Goal: Task Accomplishment & Management: Complete application form

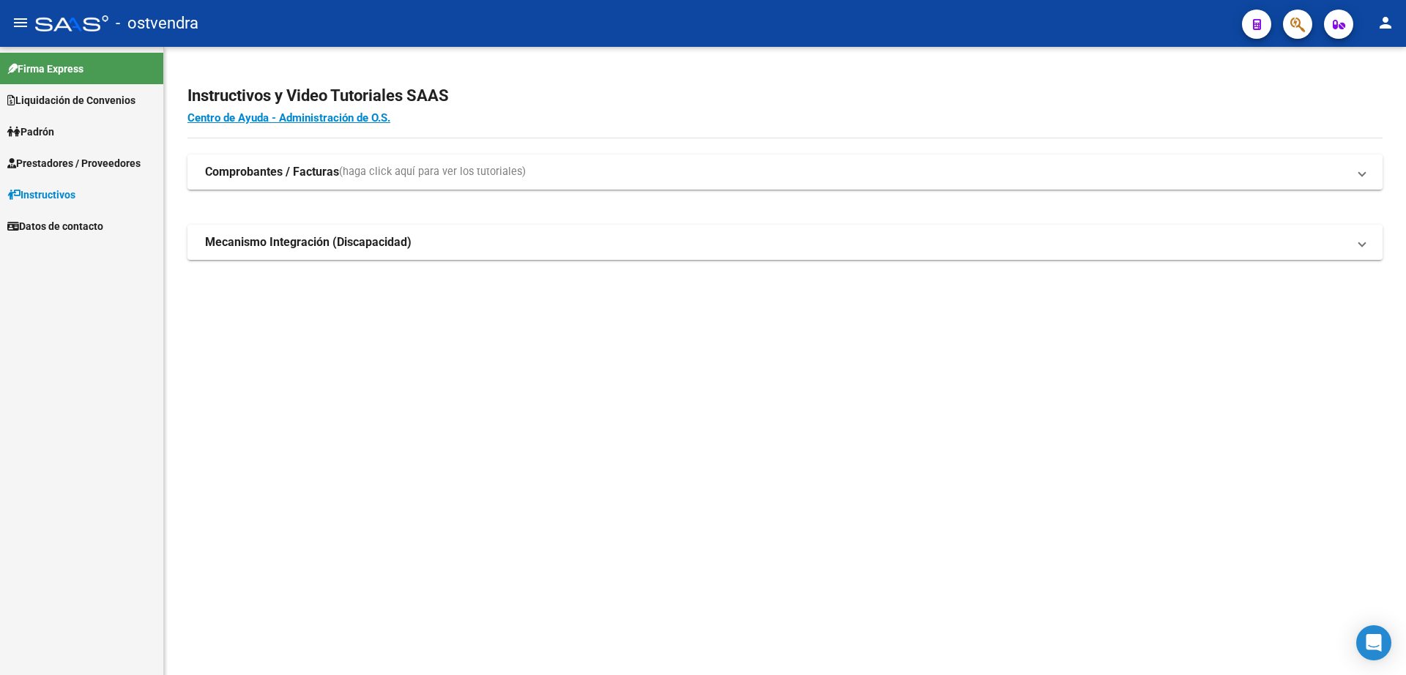
click at [114, 161] on span "Prestadores / Proveedores" at bounding box center [73, 163] width 133 height 16
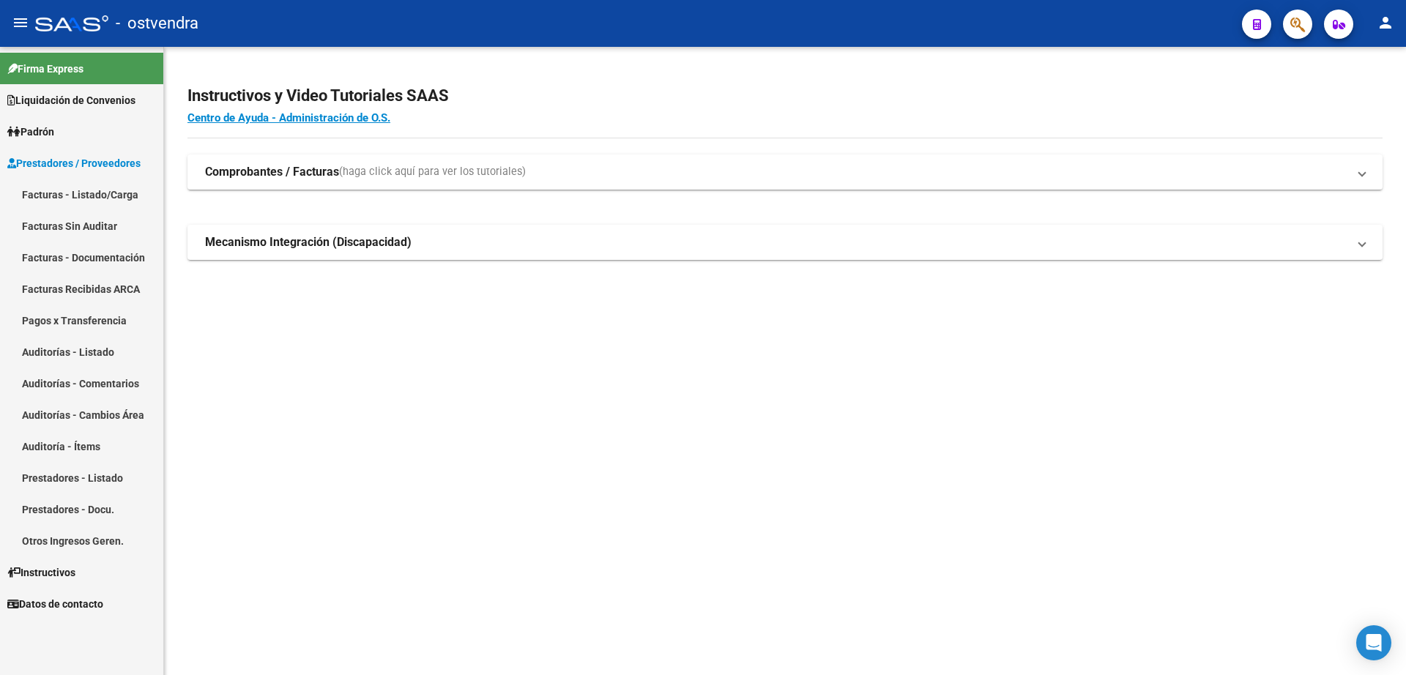
click at [72, 190] on link "Facturas - Listado/Carga" at bounding box center [81, 194] width 163 height 31
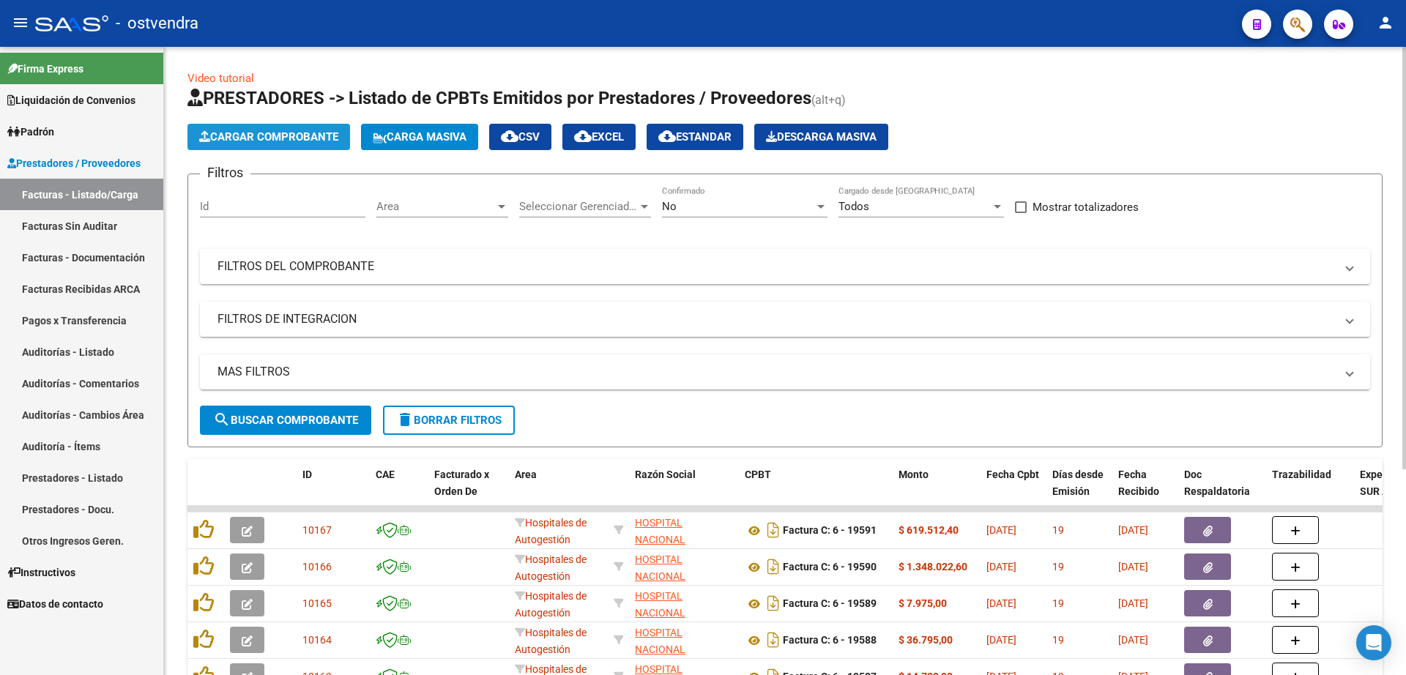
click at [312, 142] on span "Cargar Comprobante" at bounding box center [268, 136] width 139 height 13
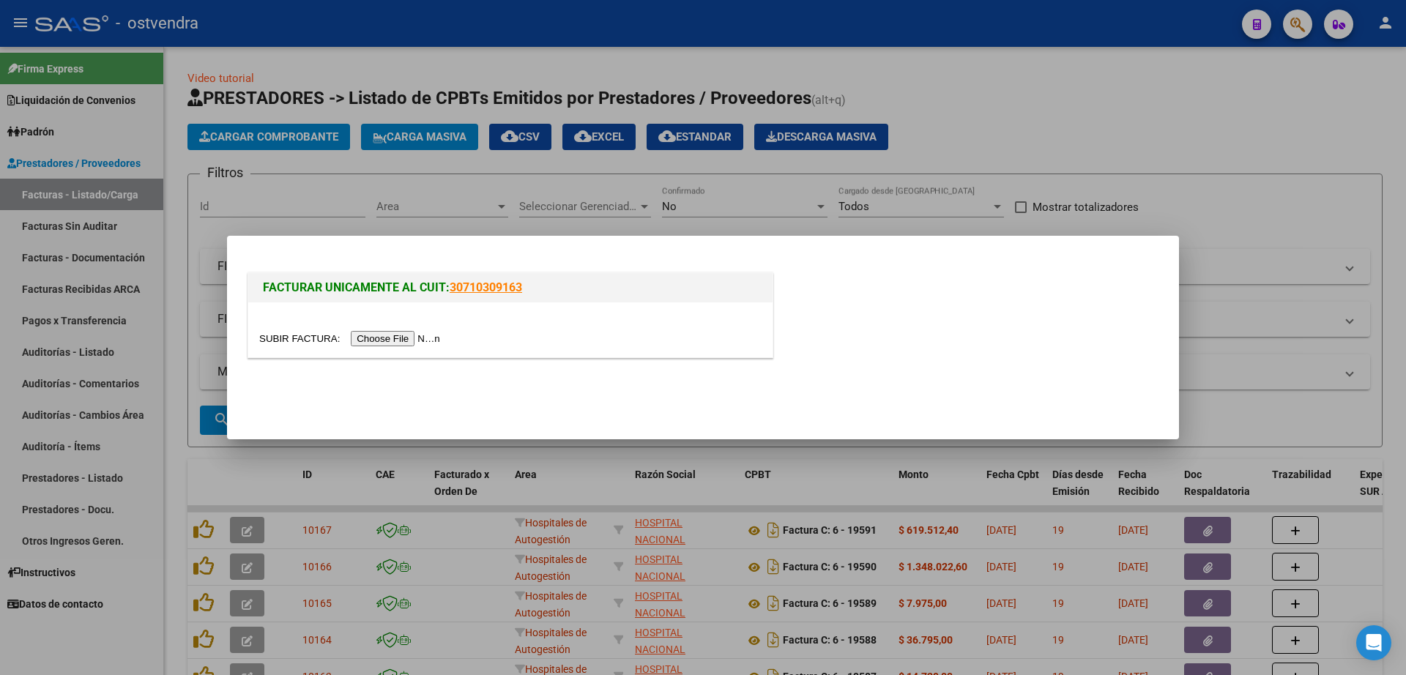
click at [382, 332] on input "file" at bounding box center [351, 338] width 185 height 15
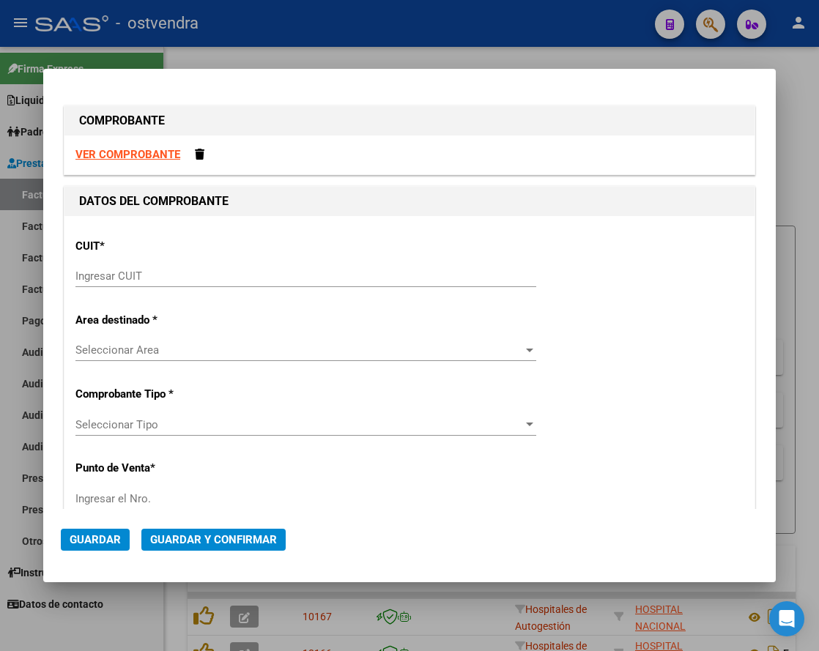
click at [269, 100] on div "COMPROBANTE VER COMPROBANTE DATOS DEL COMPROBANTE CUIT * Ingresar CUIT Area des…" at bounding box center [409, 661] width 697 height 1151
click at [286, 281] on input "Ingresar CUIT" at bounding box center [305, 276] width 461 height 13
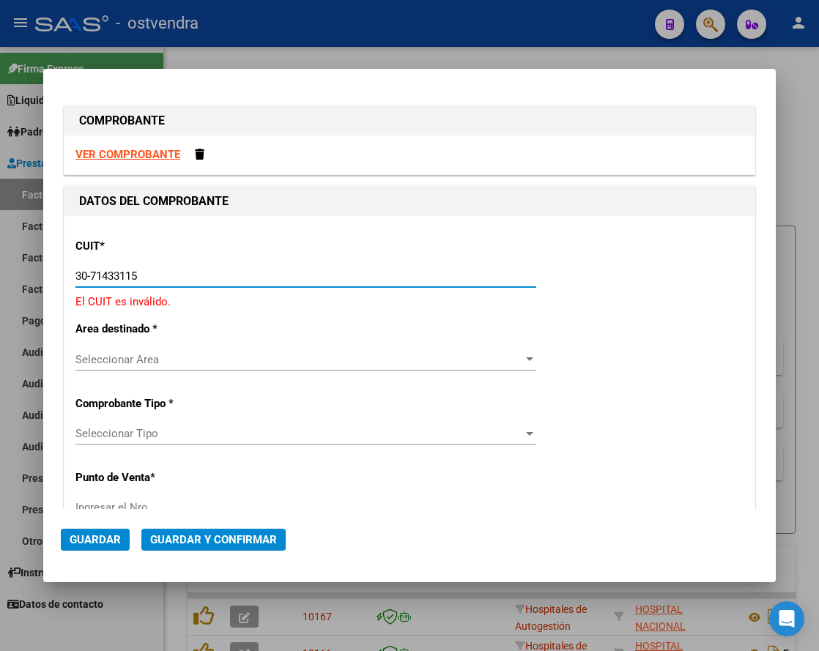
type input "30-71433115-5"
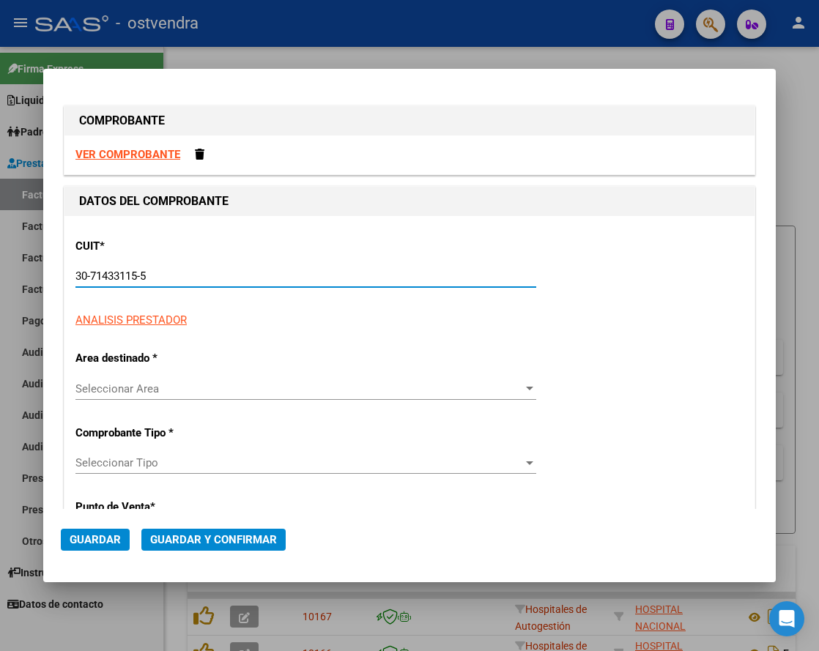
type input "2"
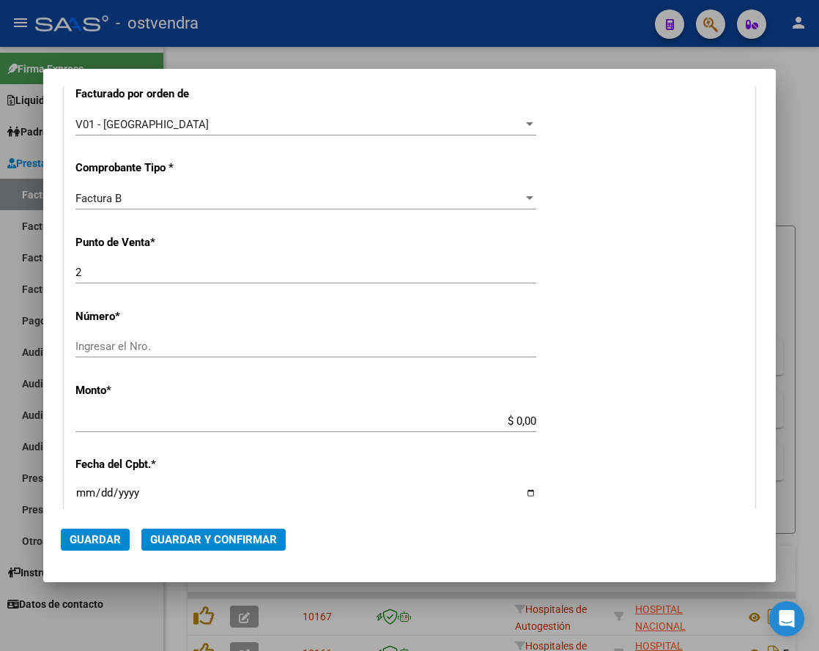
scroll to position [458, 0]
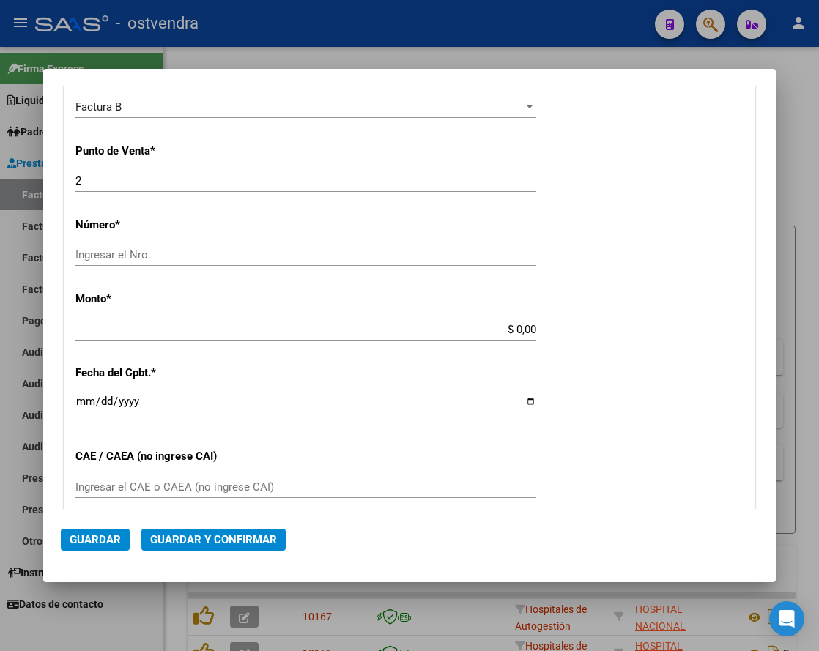
type input "30-71433115-5"
click at [360, 248] on div "Ingresar el Nro." at bounding box center [305, 255] width 461 height 22
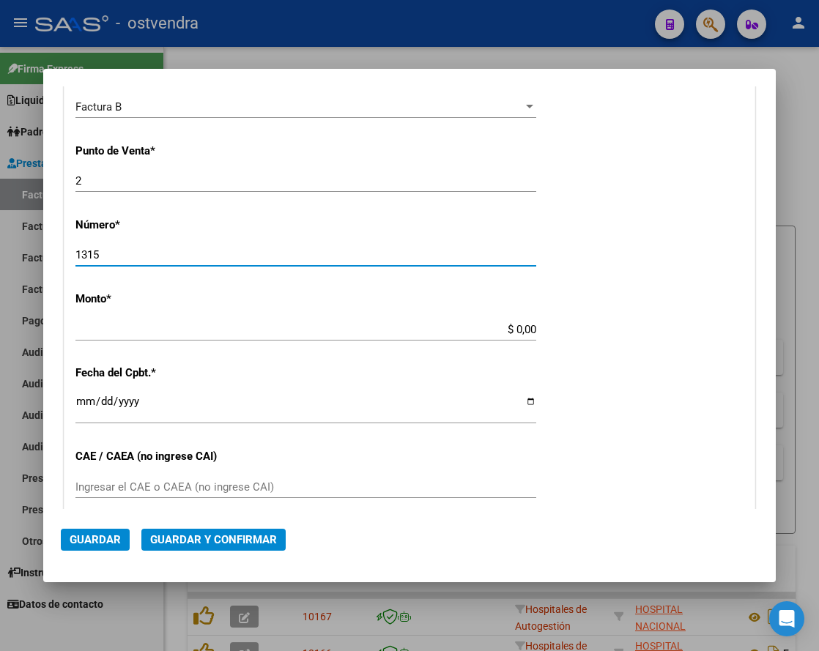
type input "1315"
click at [465, 330] on input "$ 0,00" at bounding box center [305, 329] width 461 height 13
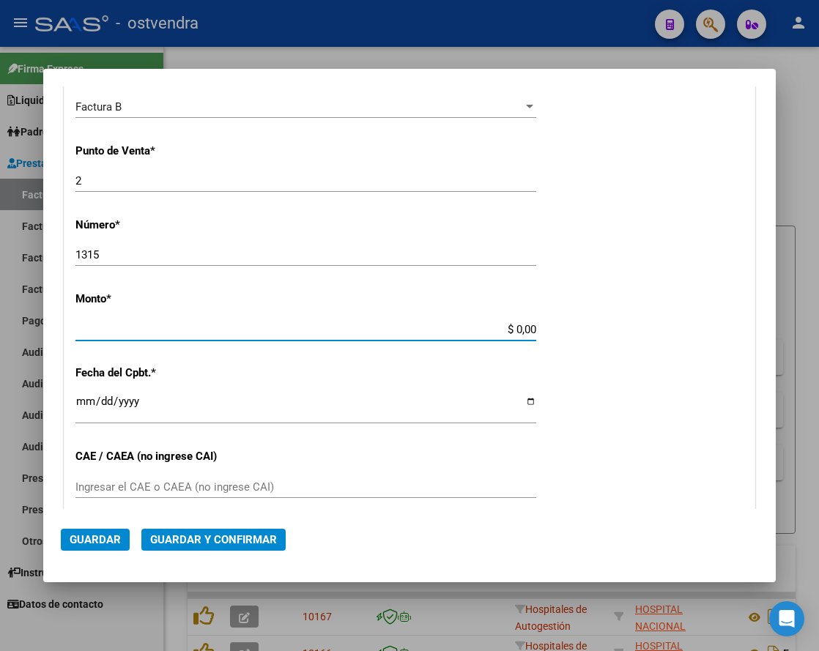
type input "$ 2.996.000,00"
type input "[DATE]"
type input "75315643163981"
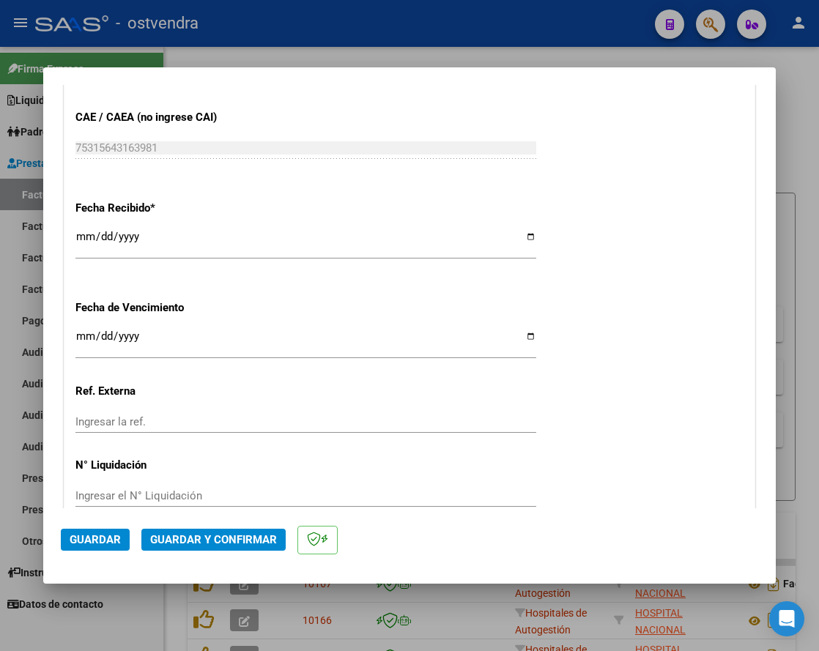
scroll to position [915, 0]
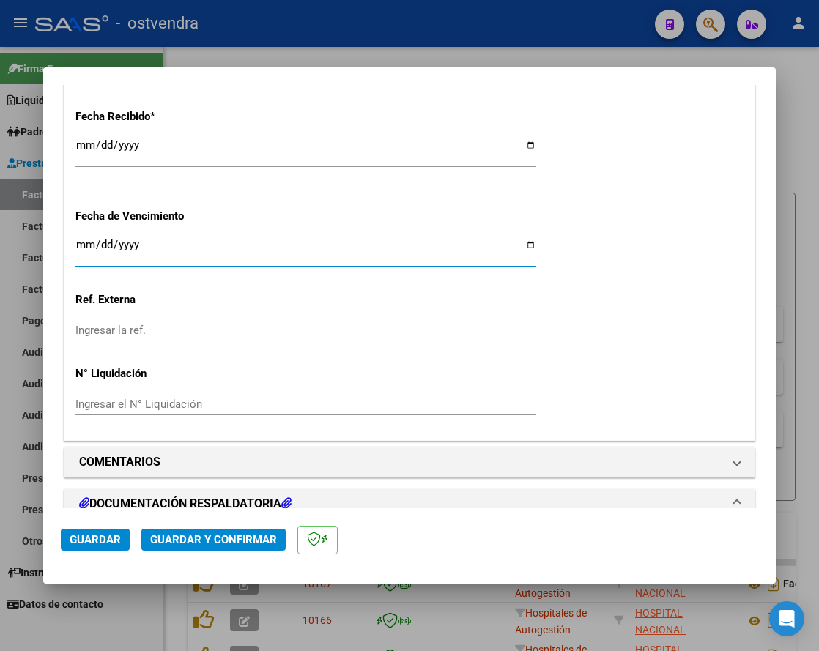
click at [81, 250] on input "Ingresar la fecha" at bounding box center [305, 250] width 461 height 23
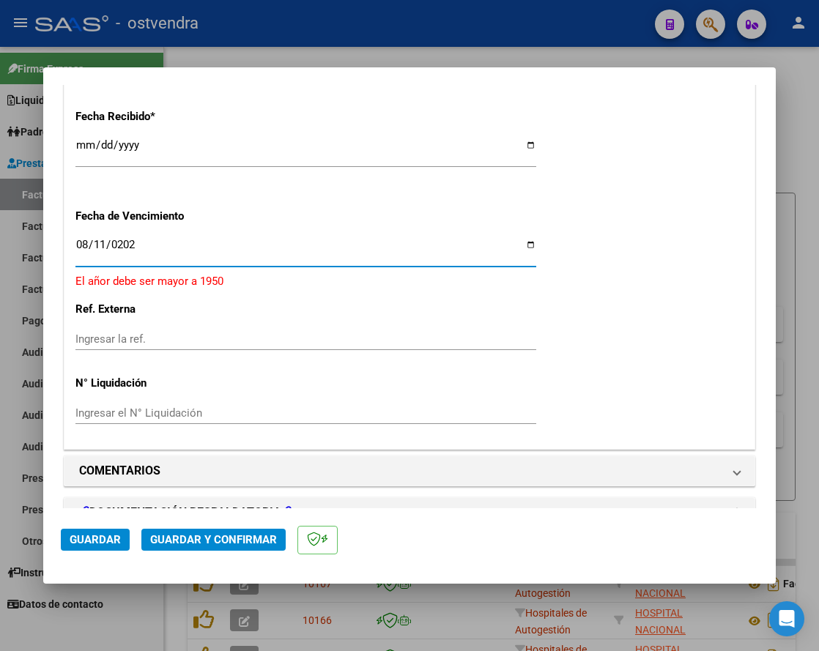
type input "[DATE]"
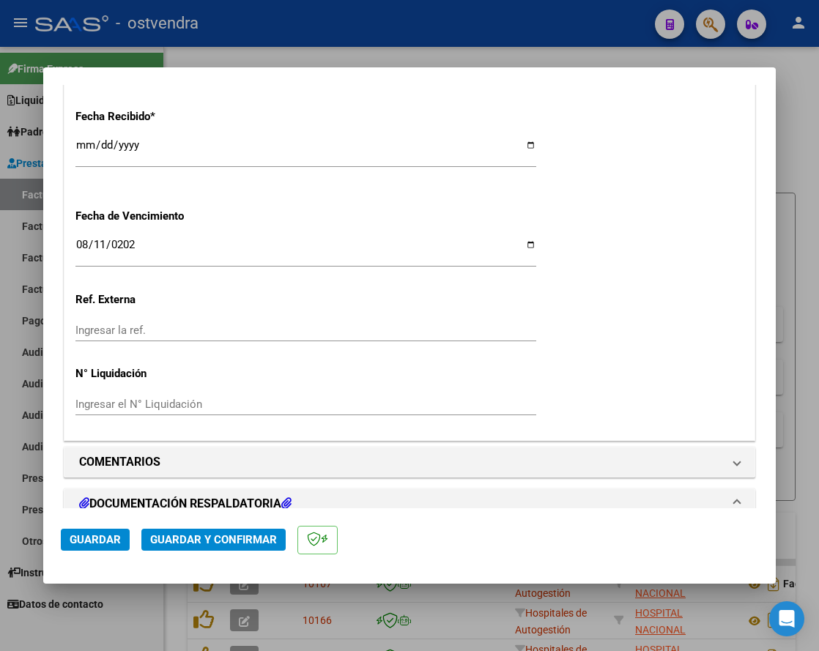
click at [184, 412] on div "Ingresar el N° Liquidación" at bounding box center [305, 404] width 461 height 22
click at [196, 398] on input "Ingresar el N° Liquidación" at bounding box center [305, 404] width 461 height 13
type input "07"
click at [102, 538] on span "Guardar" at bounding box center [95, 539] width 51 height 13
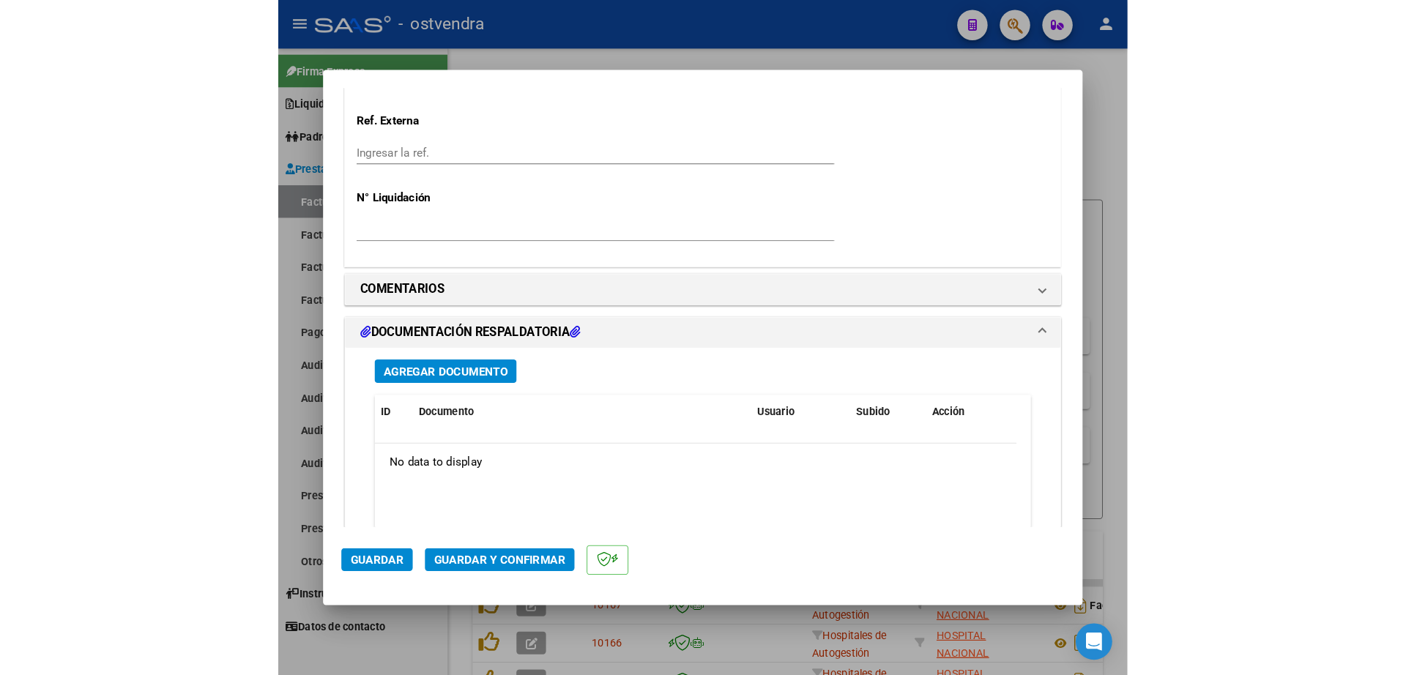
scroll to position [1190, 0]
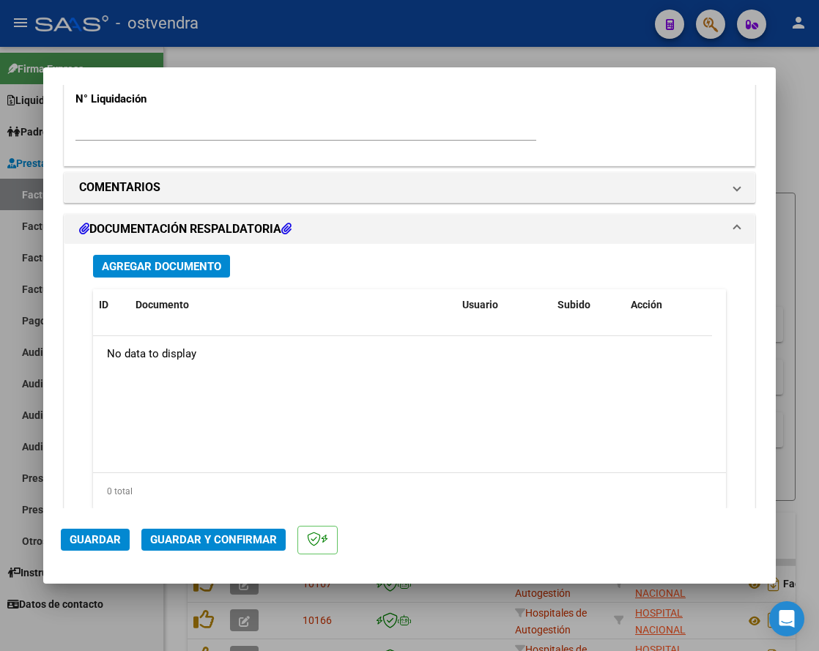
click at [192, 267] on span "Agregar Documento" at bounding box center [161, 266] width 119 height 13
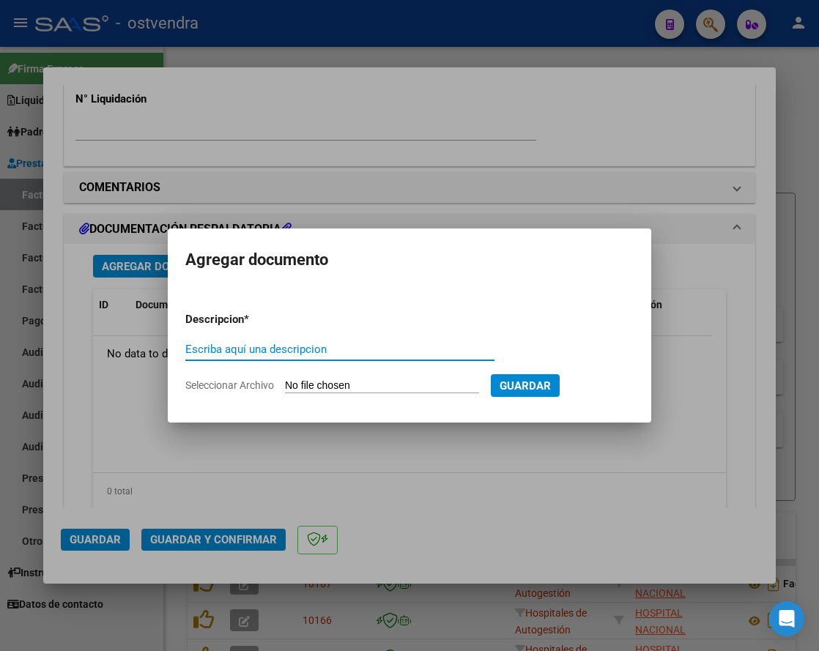
click at [297, 349] on input "Escriba aquí una descripcion" at bounding box center [339, 349] width 309 height 13
type input "comprobante"
click at [323, 388] on input "Seleccionar Archivo" at bounding box center [382, 386] width 194 height 14
type input "C:\fakepath\APM 1315.zip"
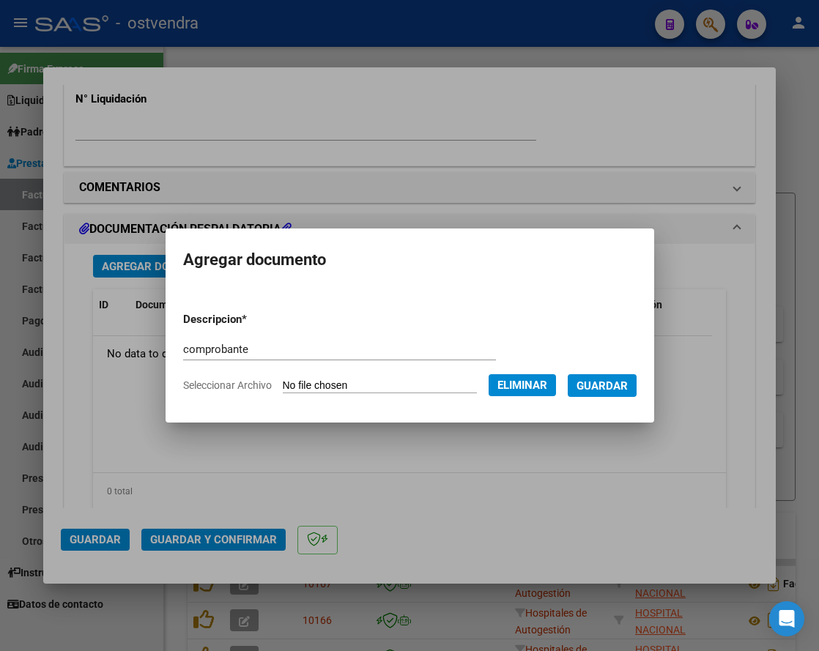
click at [618, 391] on span "Guardar" at bounding box center [601, 385] width 51 height 13
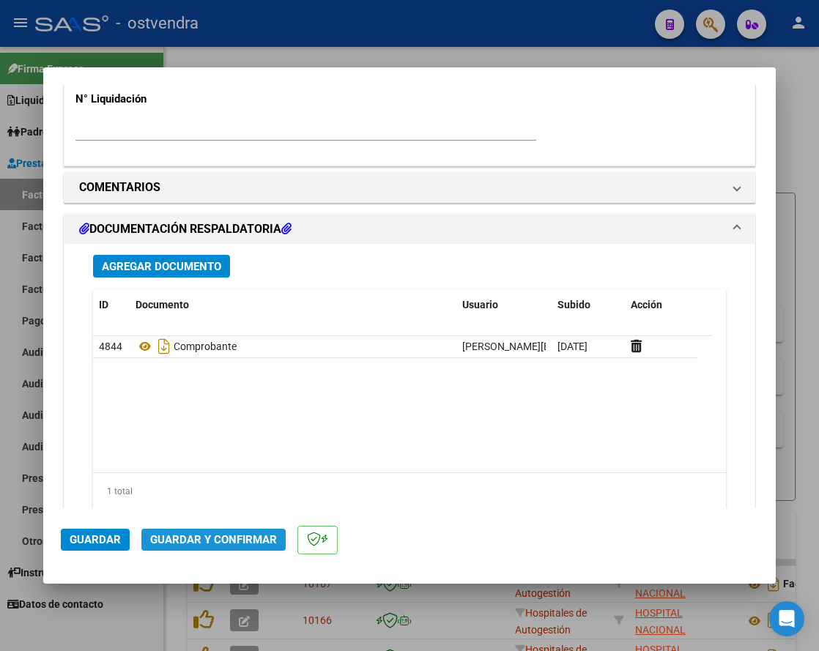
click at [220, 536] on span "Guardar y Confirmar" at bounding box center [213, 539] width 127 height 13
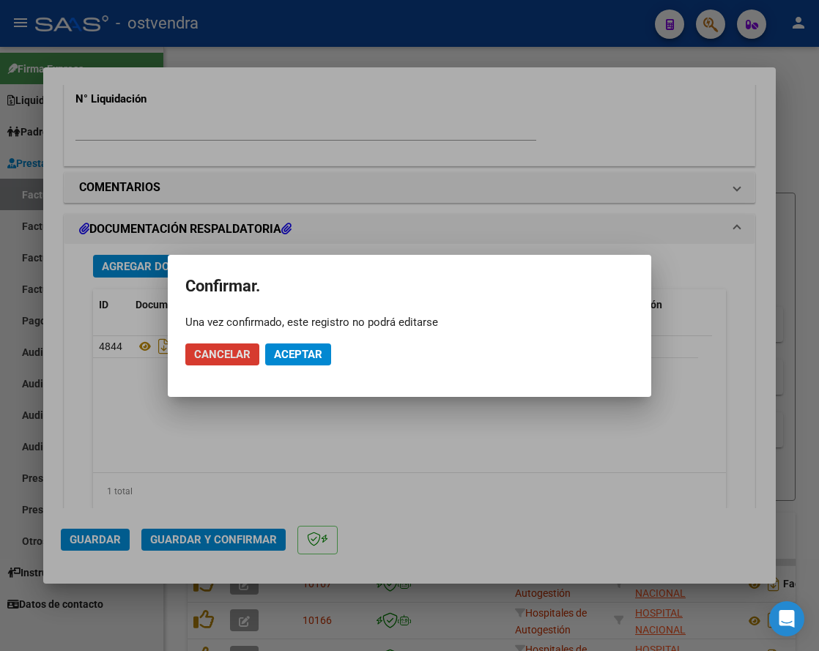
click at [297, 355] on span "Aceptar" at bounding box center [298, 354] width 48 height 13
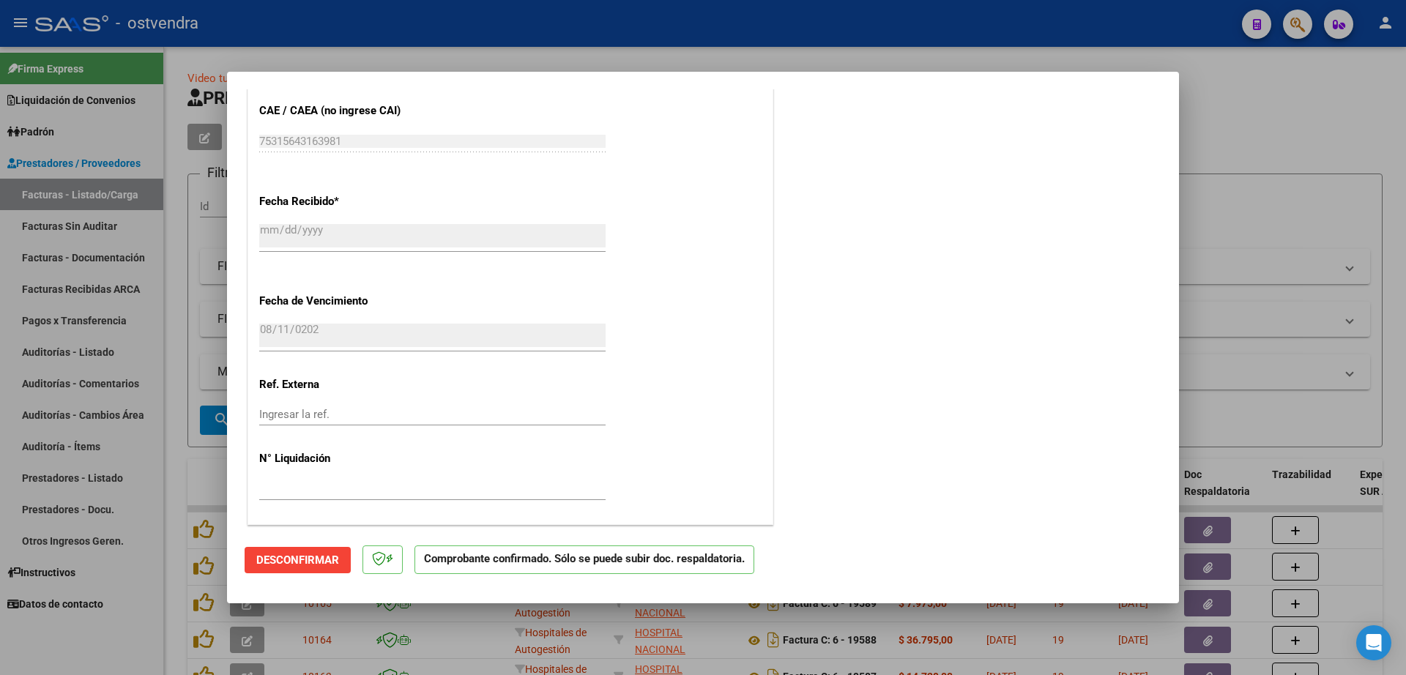
scroll to position [835, 0]
click at [1259, 150] on div at bounding box center [703, 337] width 1406 height 675
type input "$ 0,00"
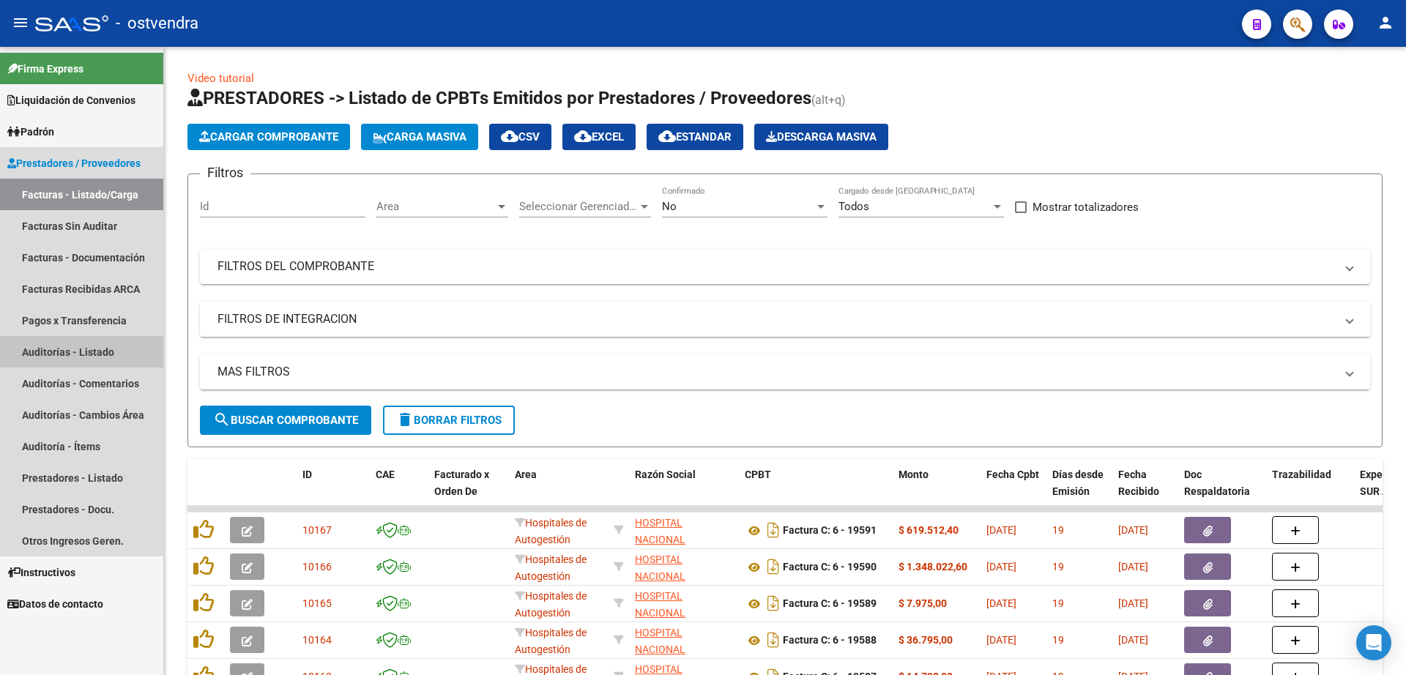
click at [67, 350] on link "Auditorías - Listado" at bounding box center [81, 351] width 163 height 31
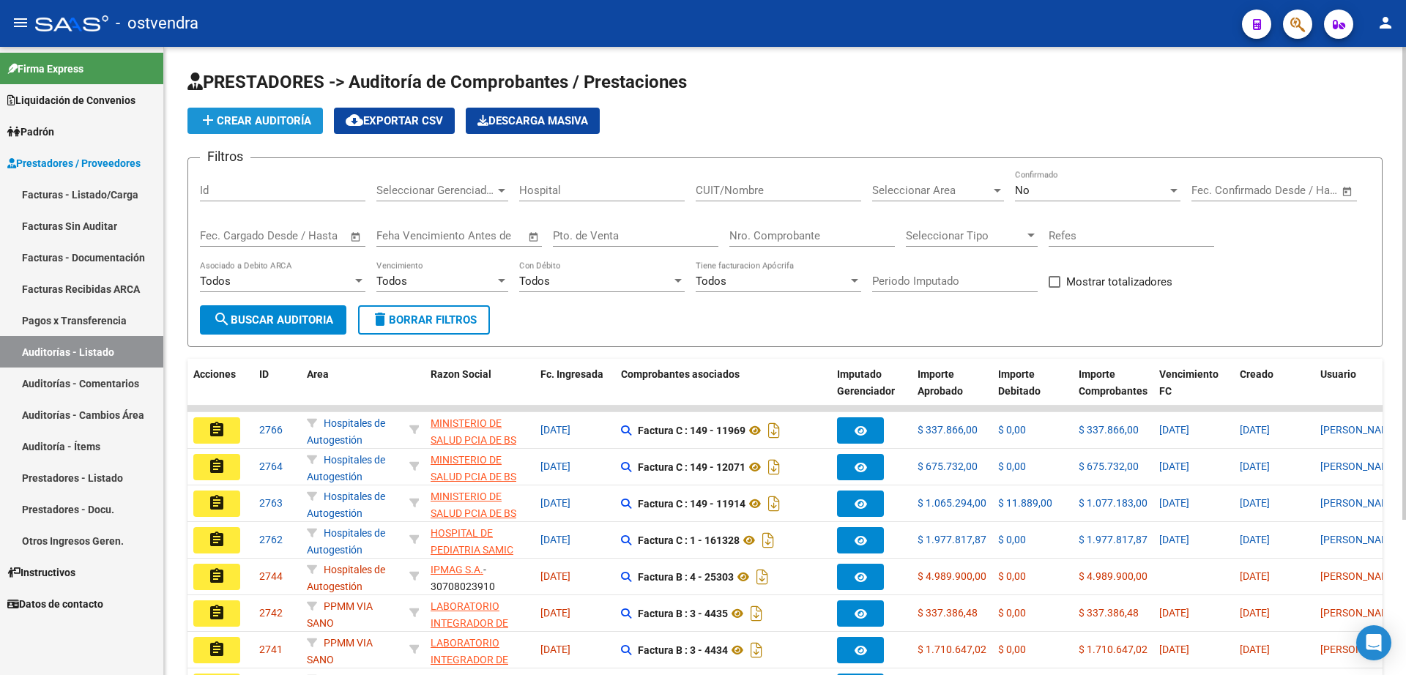
click at [253, 127] on span "add Crear Auditoría" at bounding box center [255, 120] width 112 height 13
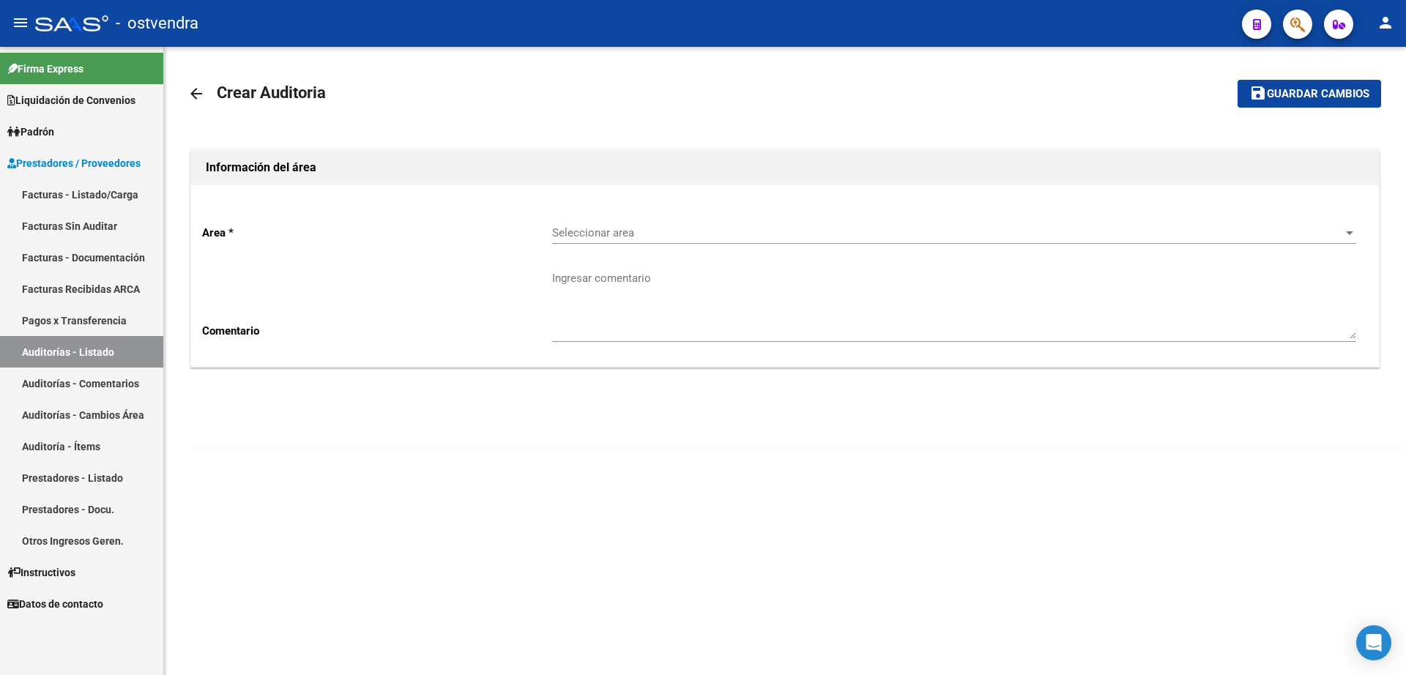
click at [617, 239] on span "Seleccionar area" at bounding box center [947, 232] width 791 height 13
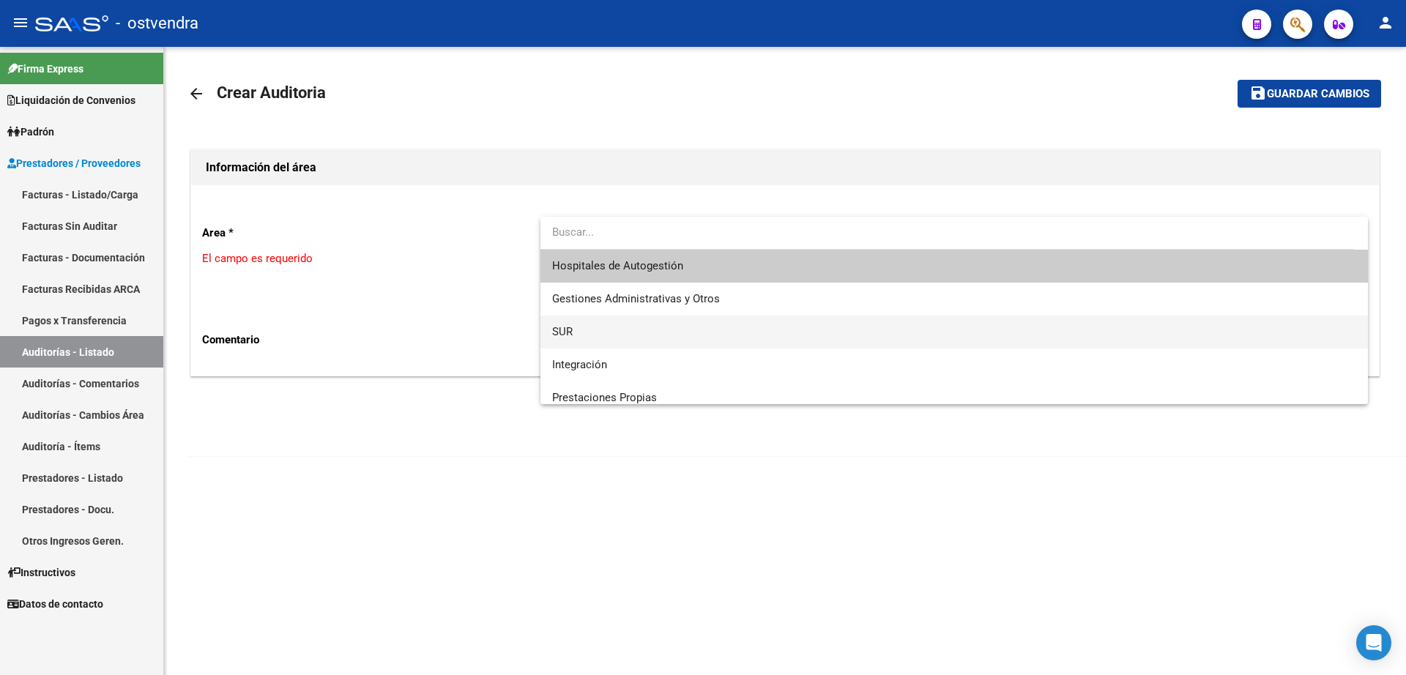
scroll to position [183, 0]
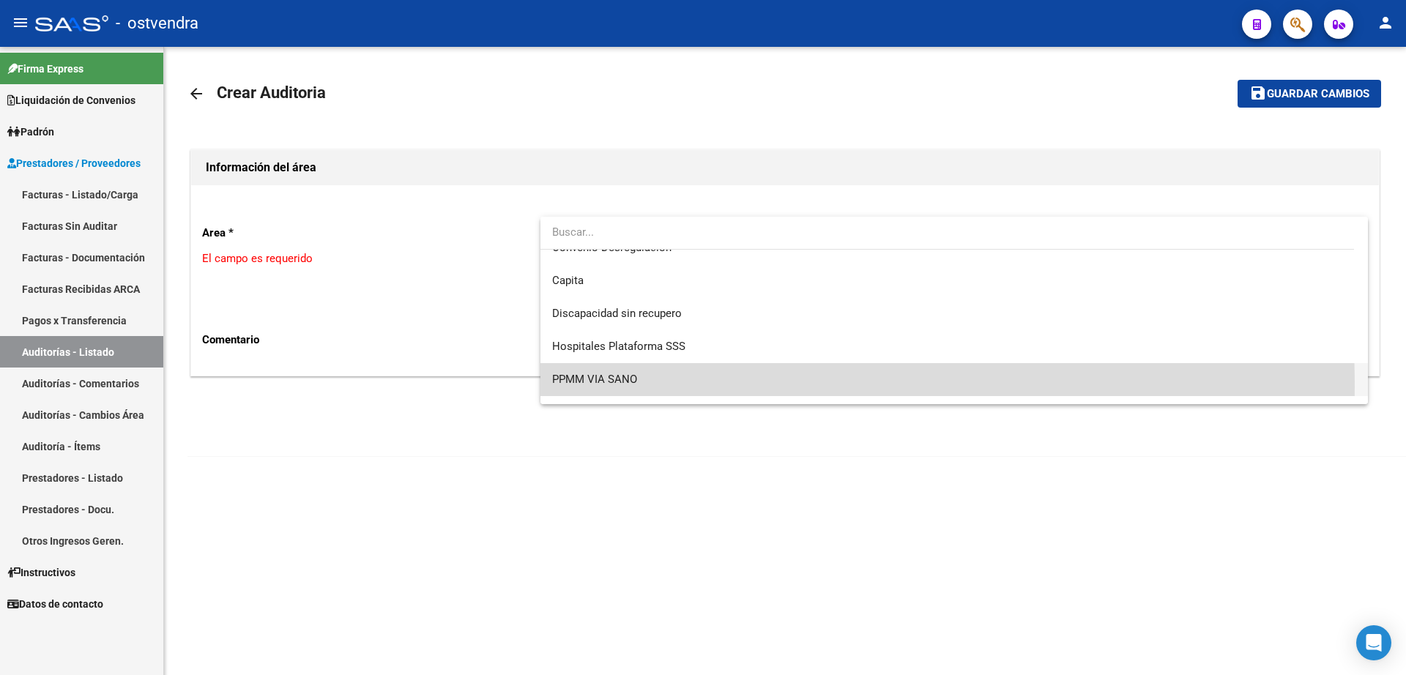
click at [603, 386] on span "PPMM VIA SANO" at bounding box center [954, 379] width 804 height 33
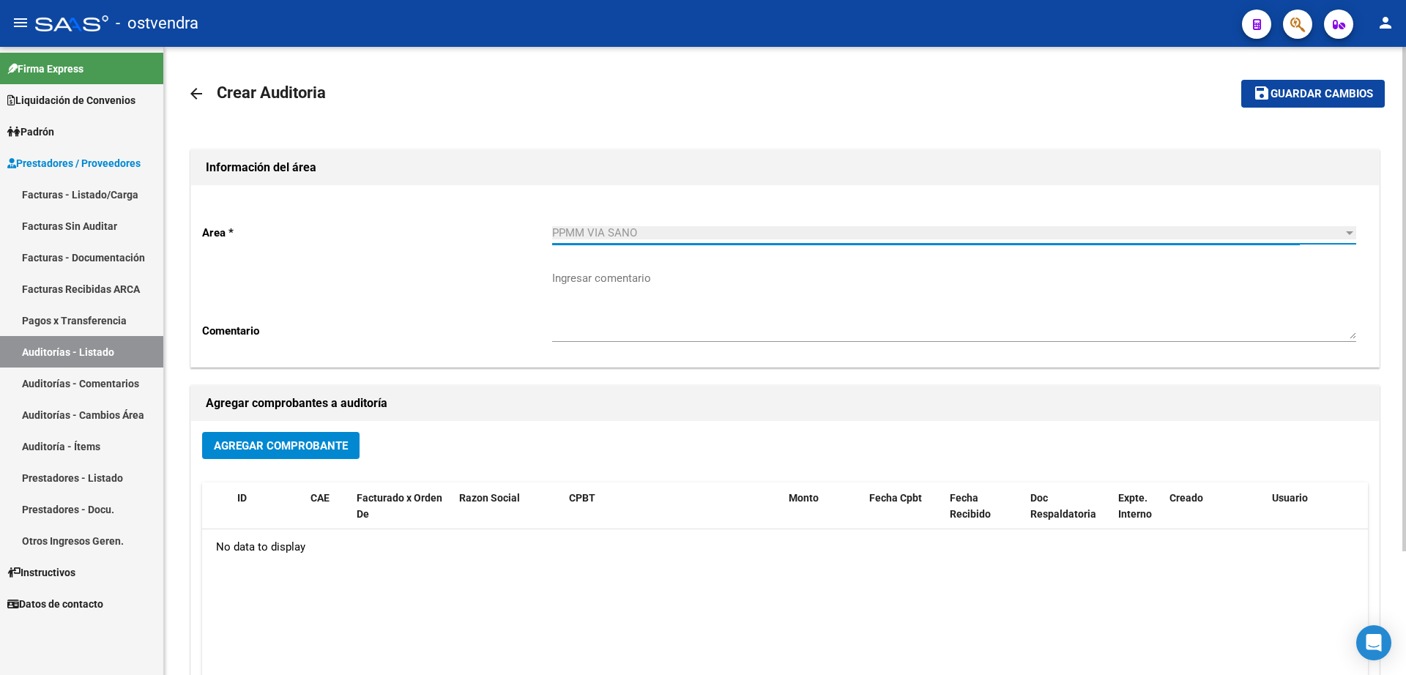
click at [327, 457] on button "Agregar Comprobante" at bounding box center [280, 445] width 157 height 27
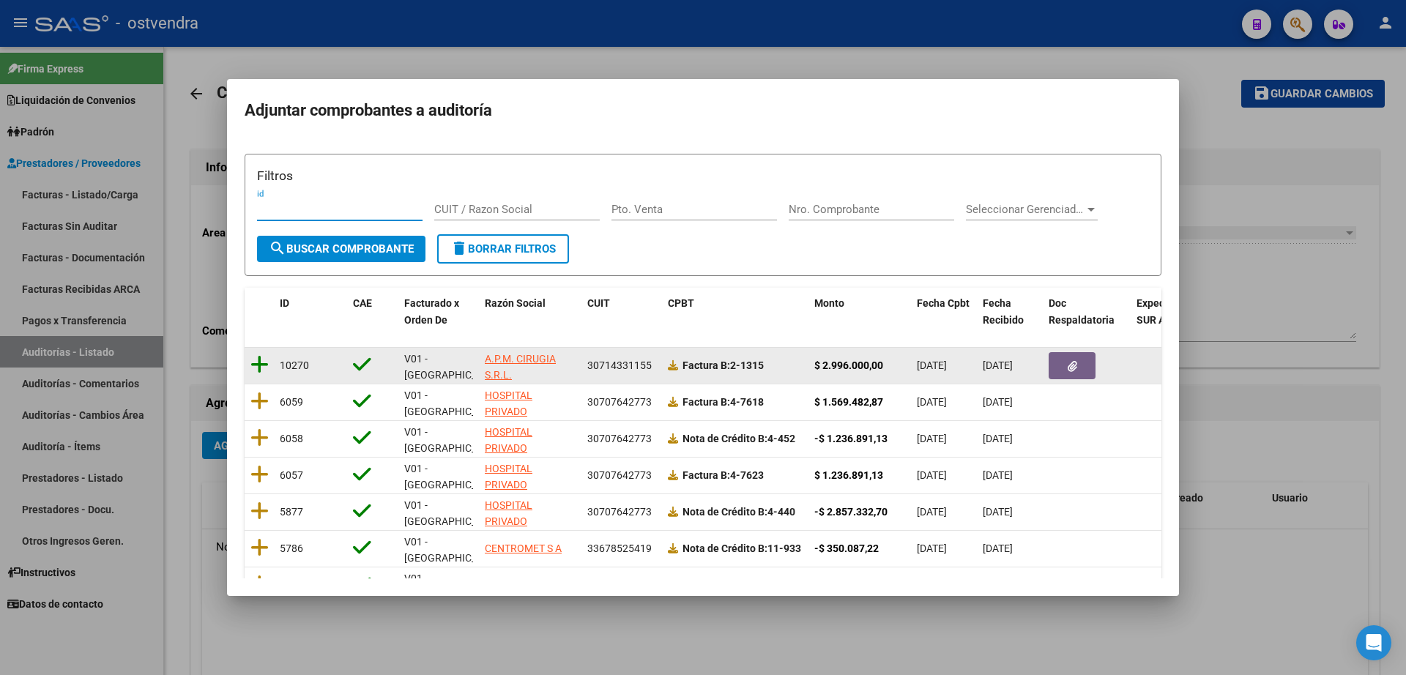
click at [263, 362] on icon at bounding box center [259, 364] width 18 height 21
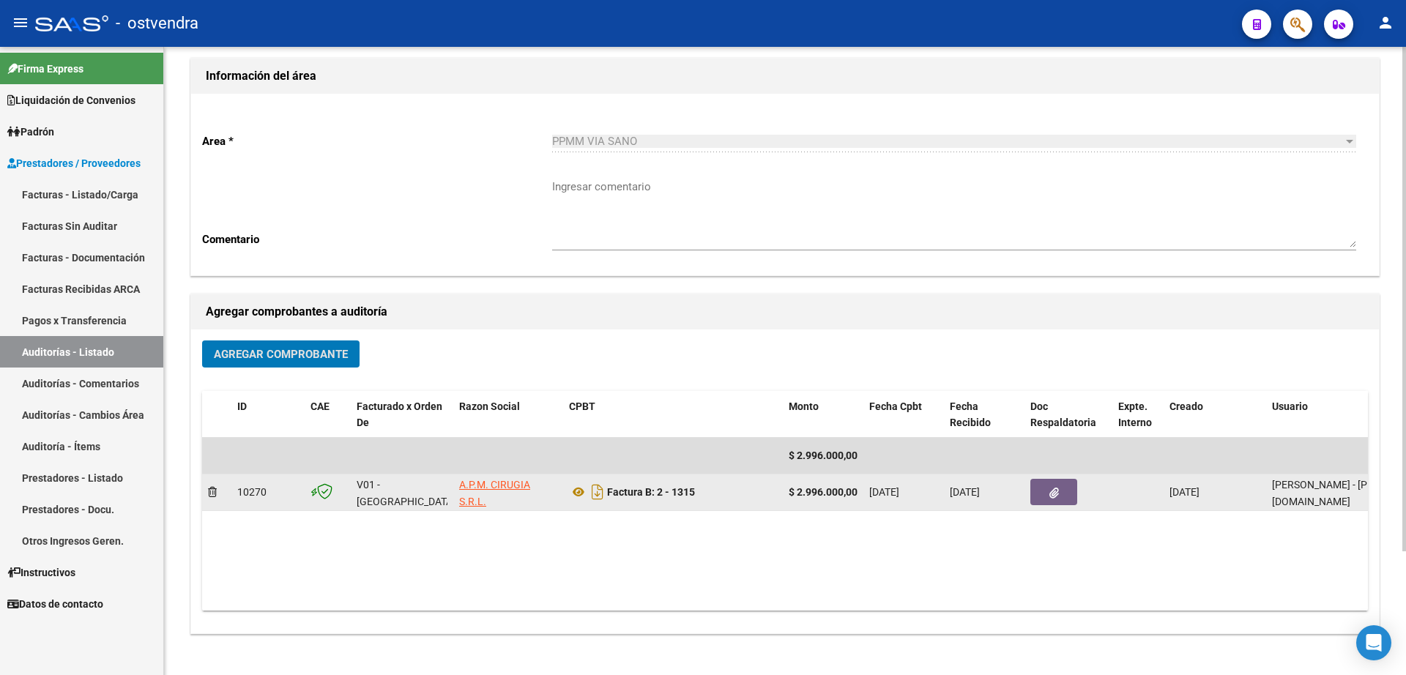
scroll to position [155, 0]
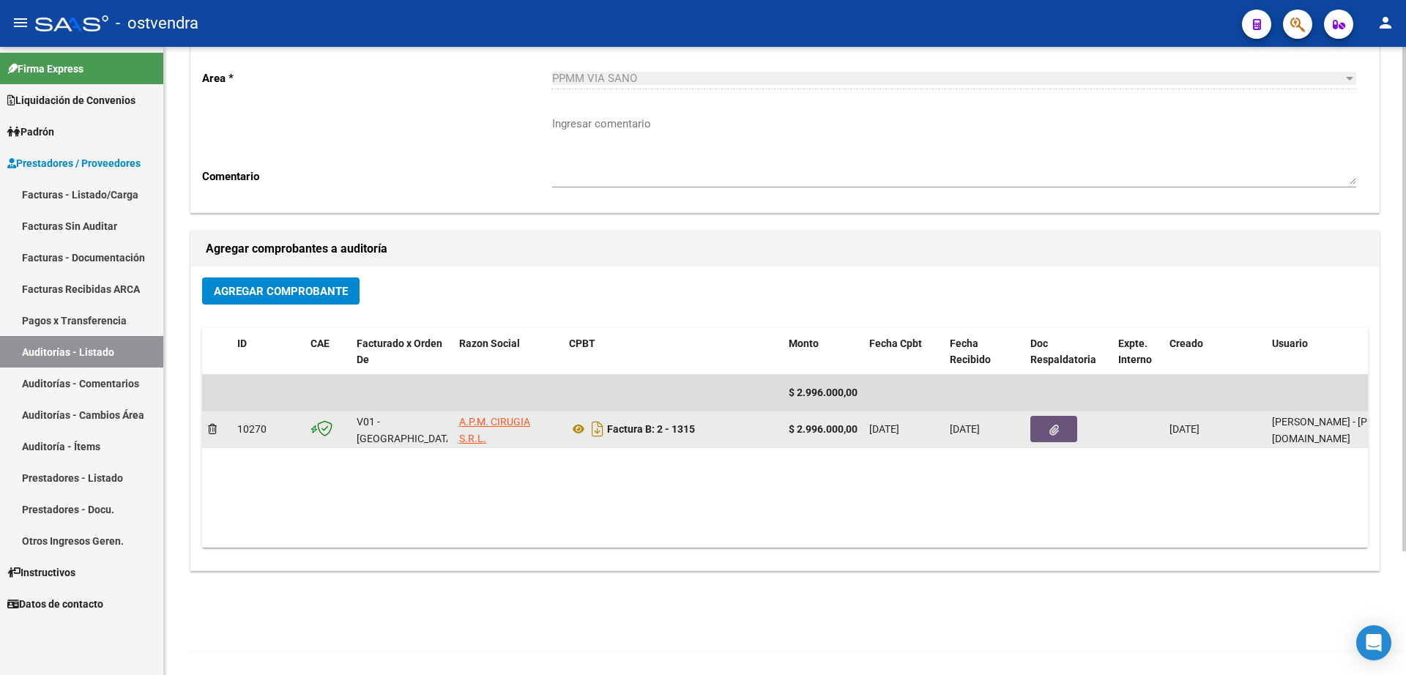
click at [1056, 434] on icon "button" at bounding box center [1055, 430] width 10 height 11
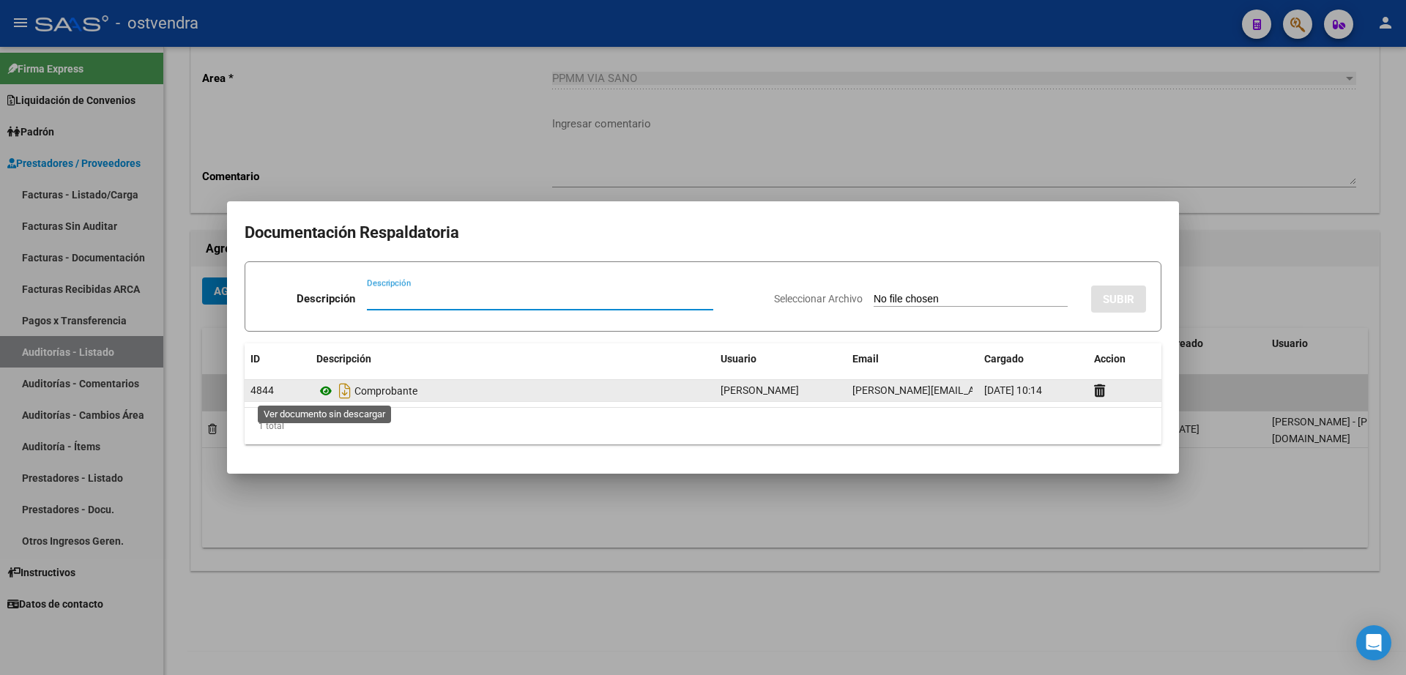
click at [323, 391] on icon at bounding box center [325, 391] width 19 height 18
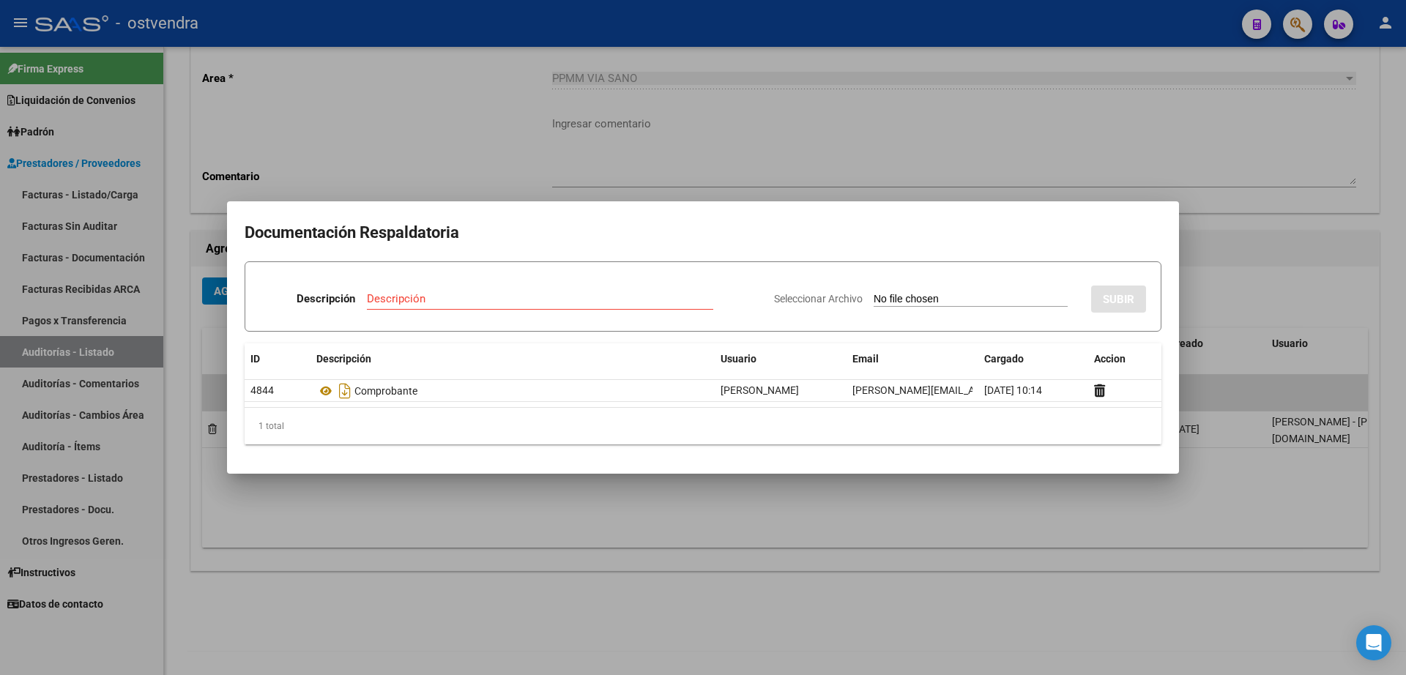
click at [1060, 143] on div at bounding box center [703, 337] width 1406 height 675
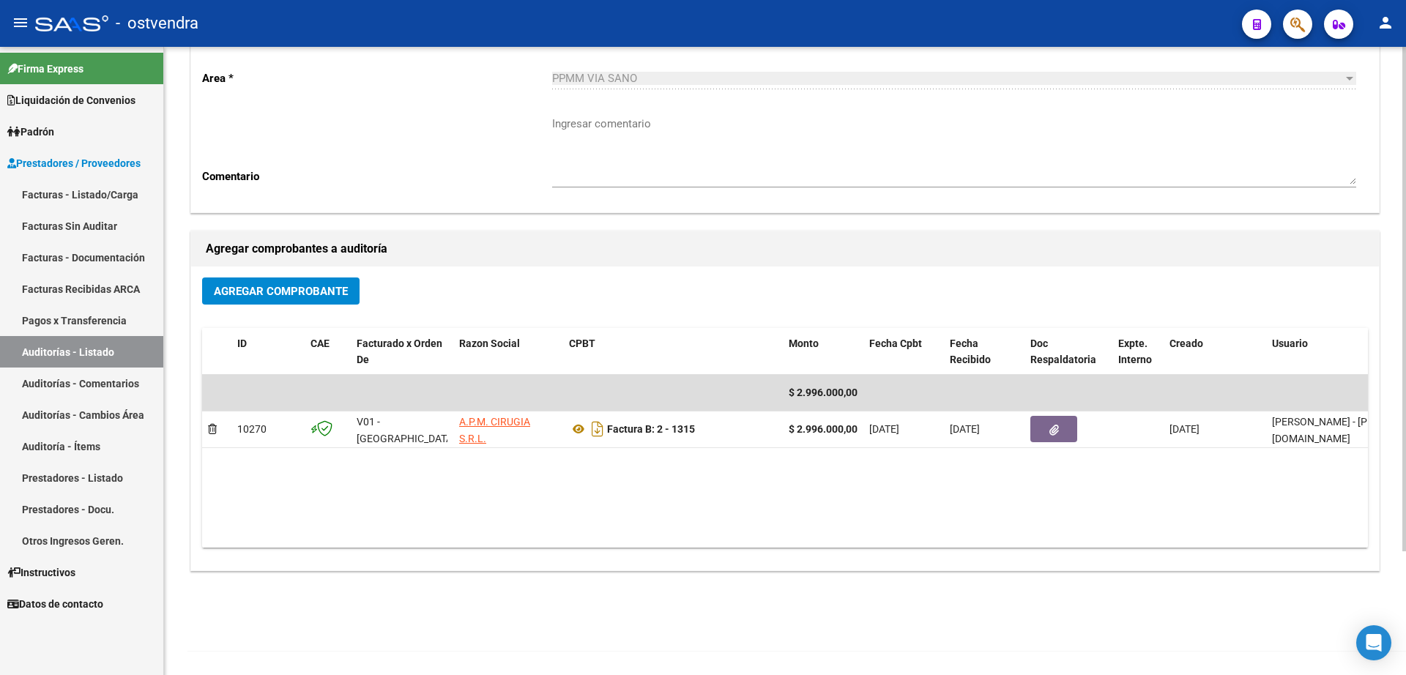
scroll to position [0, 0]
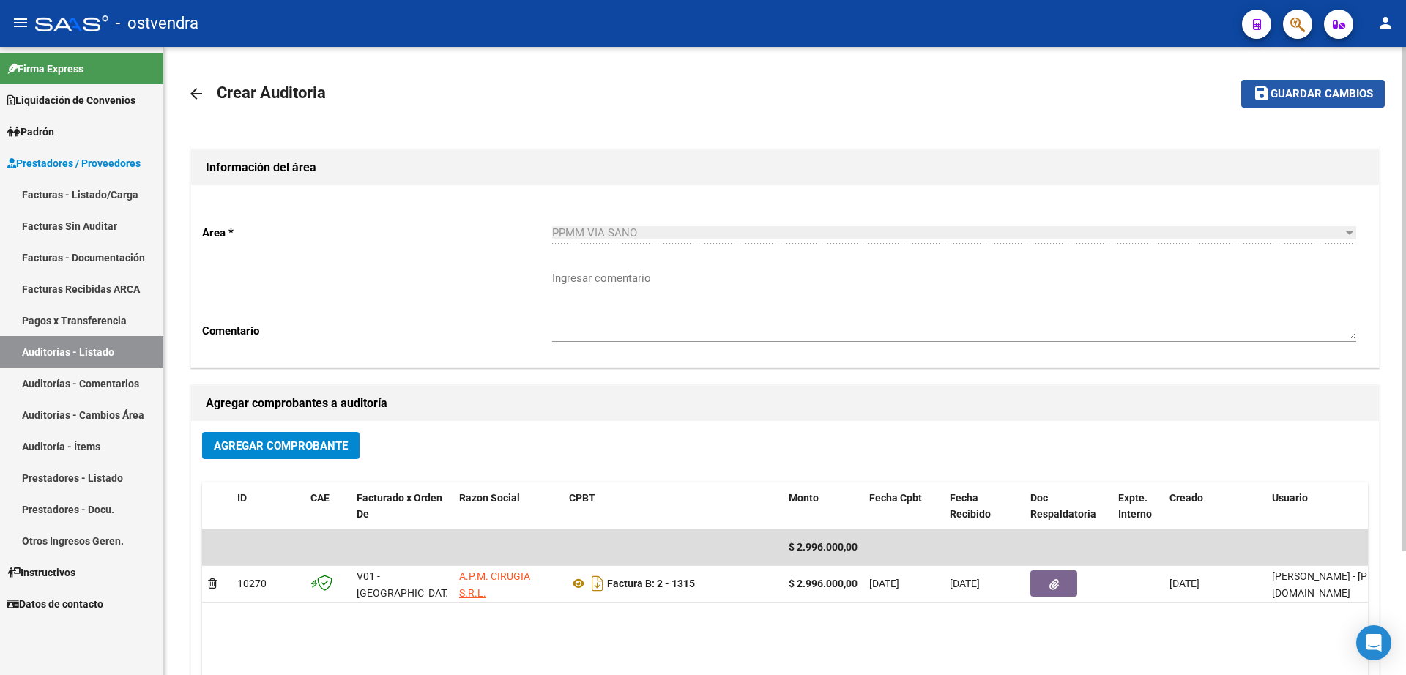
click at [1317, 97] on span "Guardar cambios" at bounding box center [1322, 94] width 103 height 13
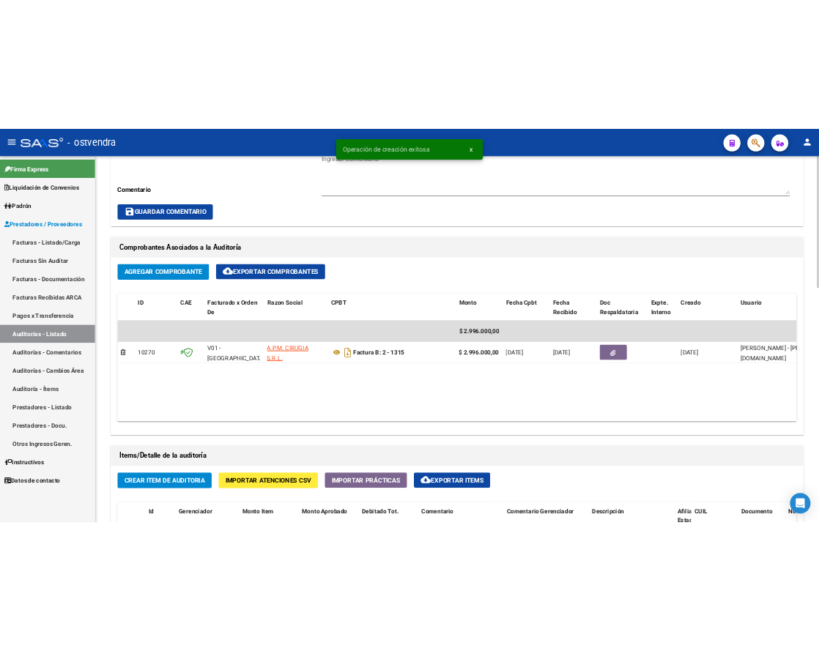
scroll to position [732, 0]
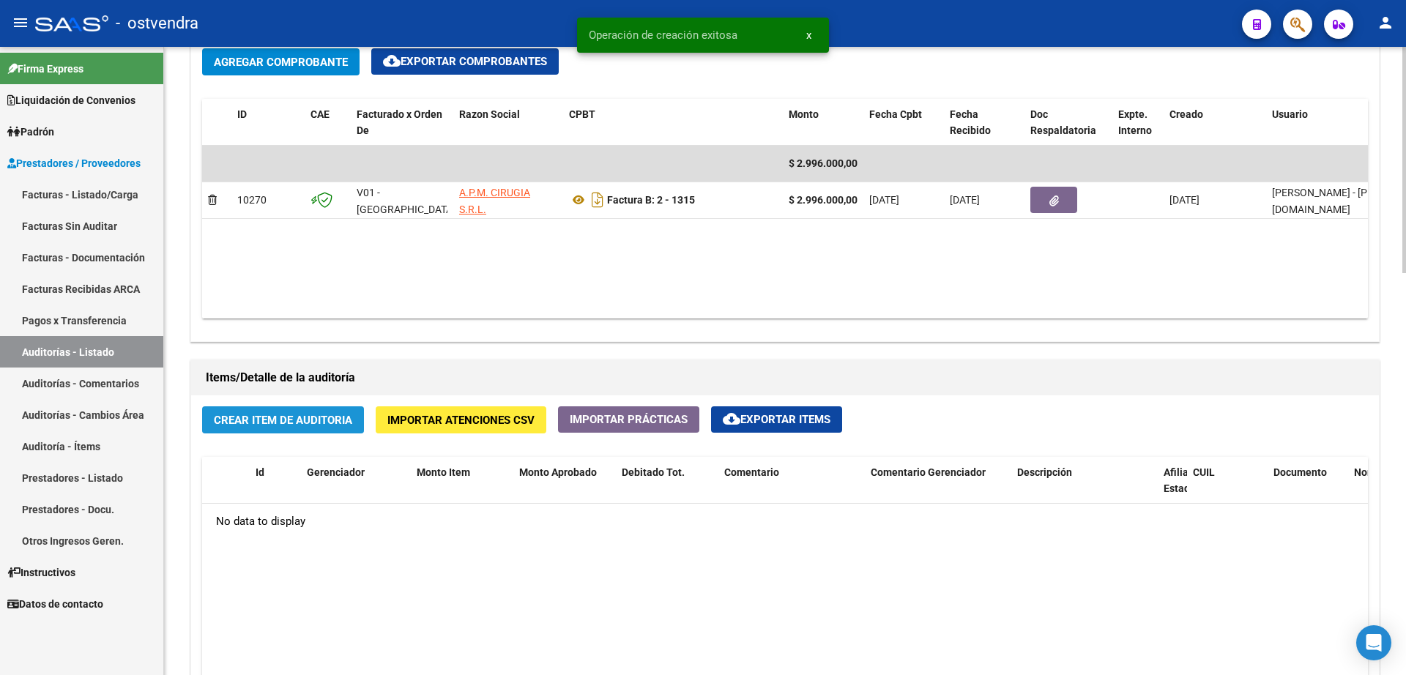
click at [286, 428] on button "Crear Item de Auditoria" at bounding box center [283, 419] width 162 height 27
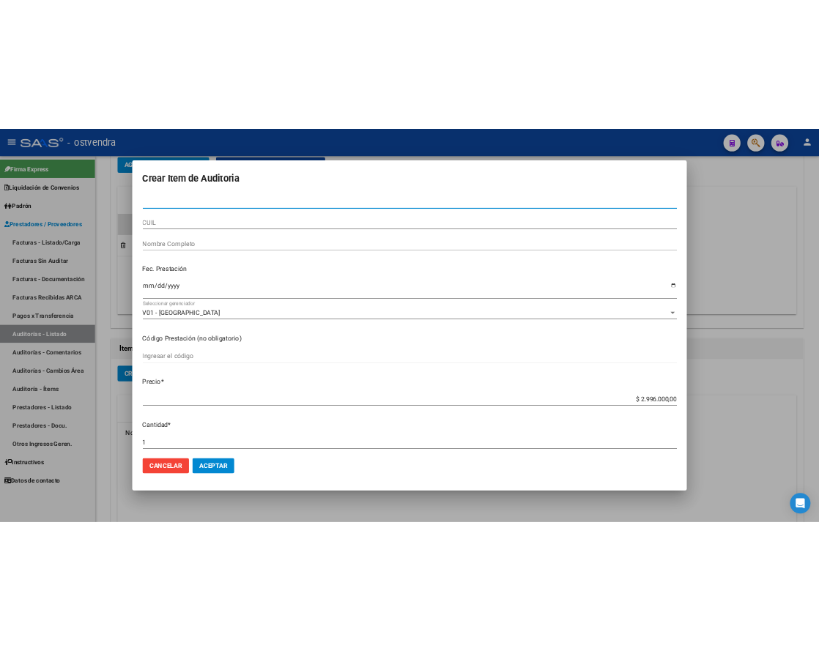
scroll to position [729, 0]
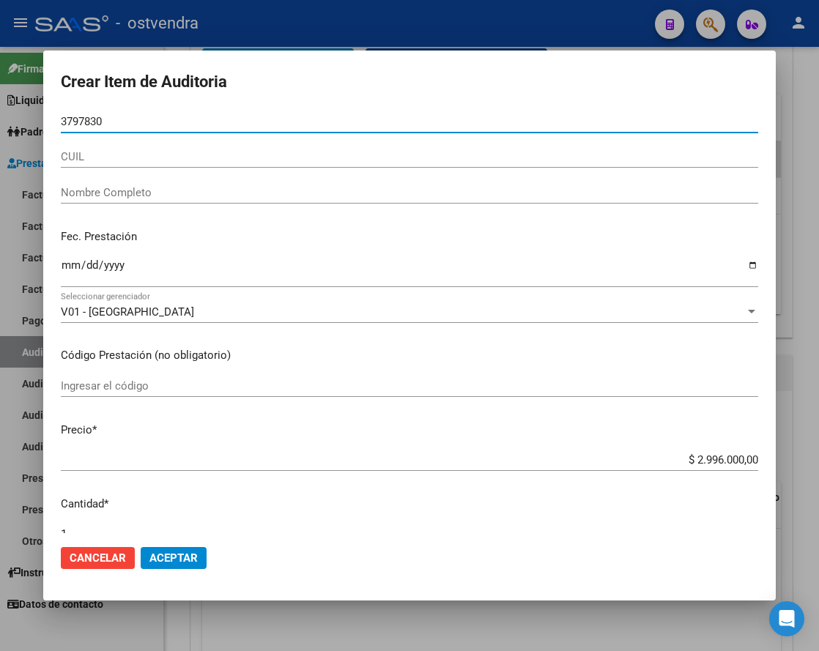
type input "37978303"
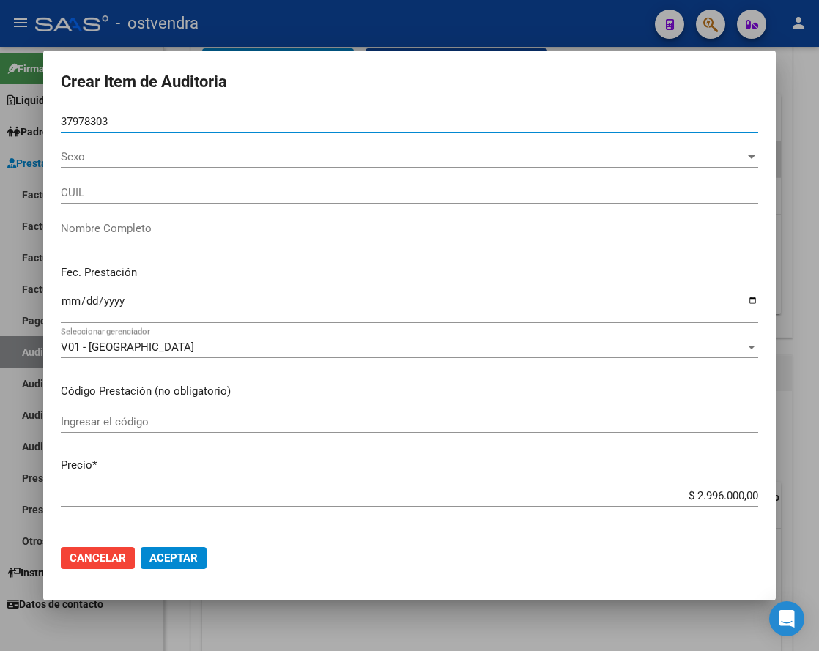
type input "27379783037"
type input "[PERSON_NAME]"
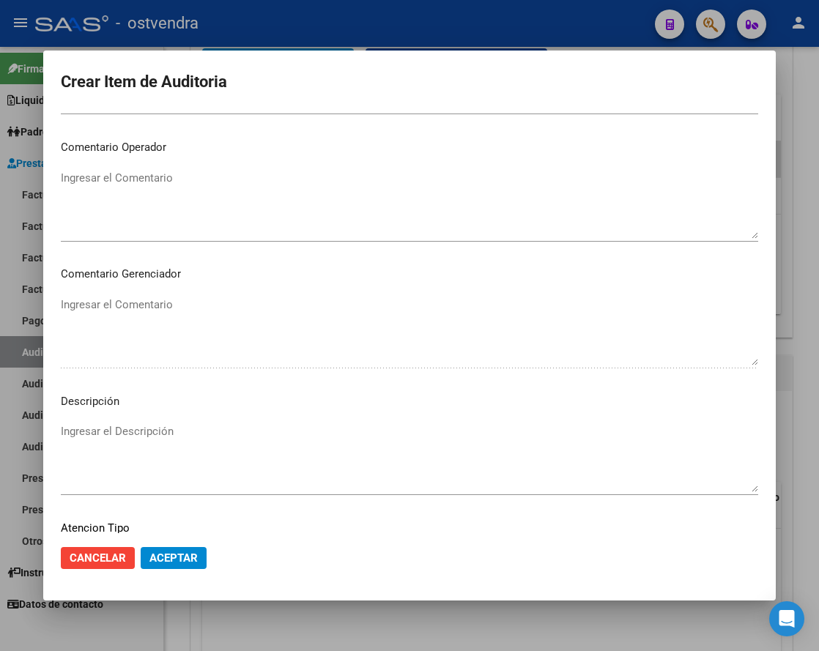
scroll to position [765, 0]
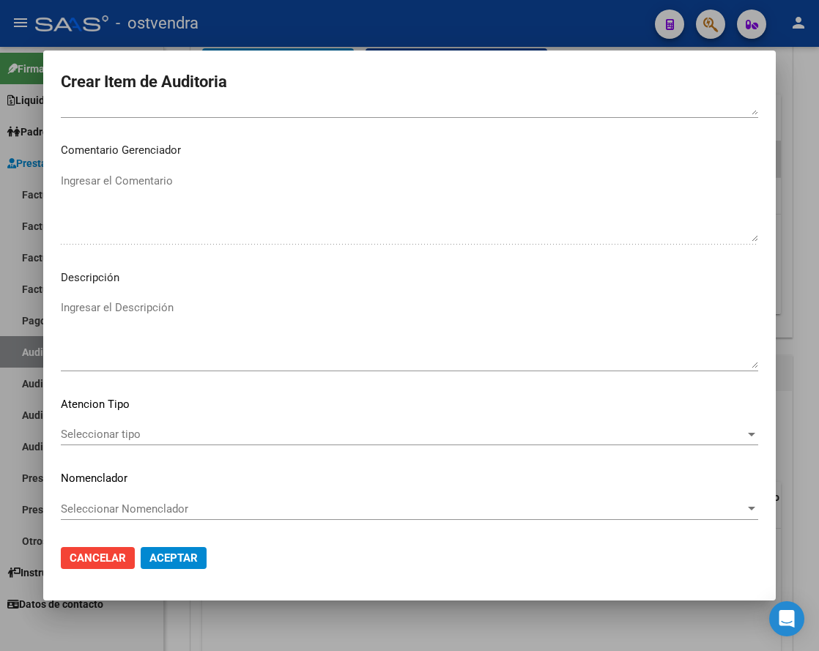
type input "37978303"
click at [178, 557] on span "Aceptar" at bounding box center [173, 557] width 48 height 13
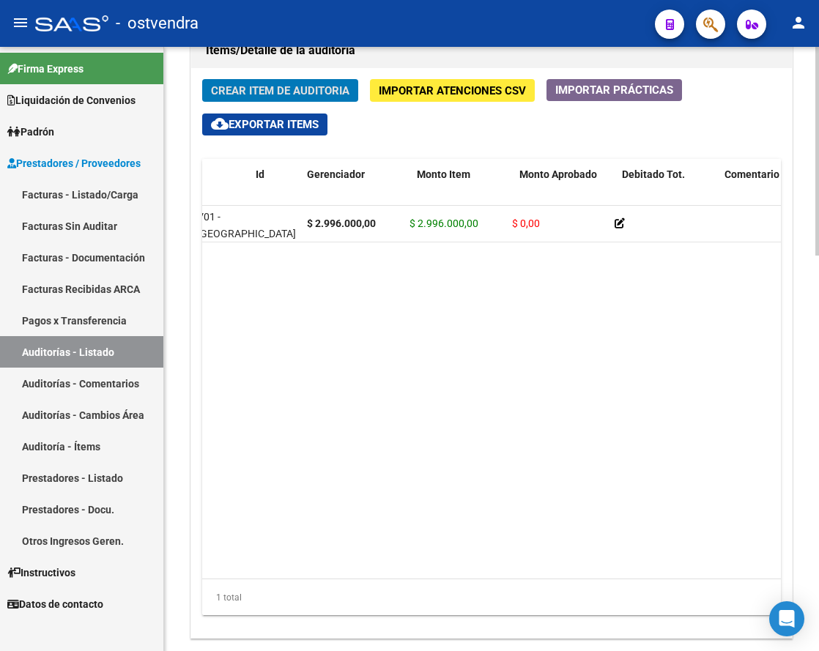
scroll to position [0, 0]
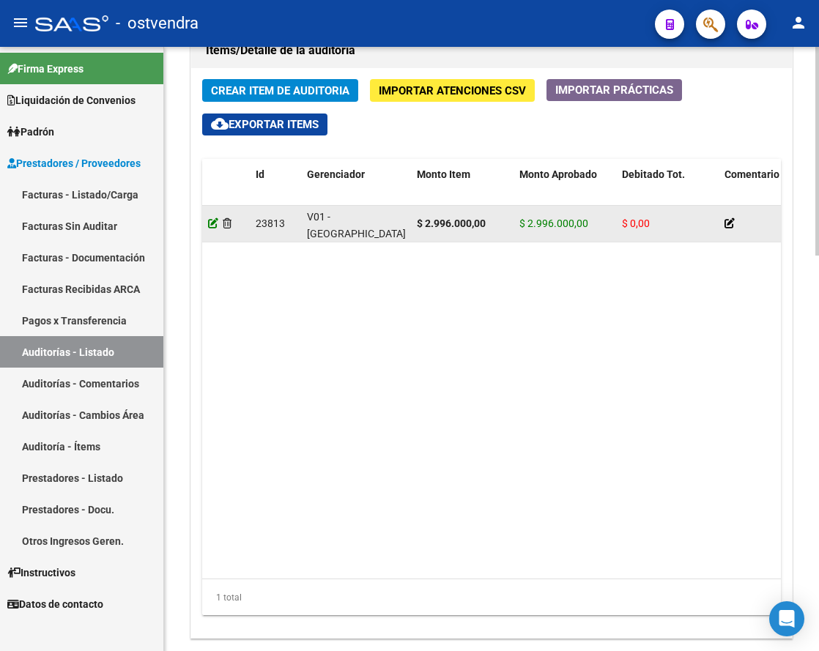
click at [210, 223] on icon at bounding box center [213, 223] width 10 height 10
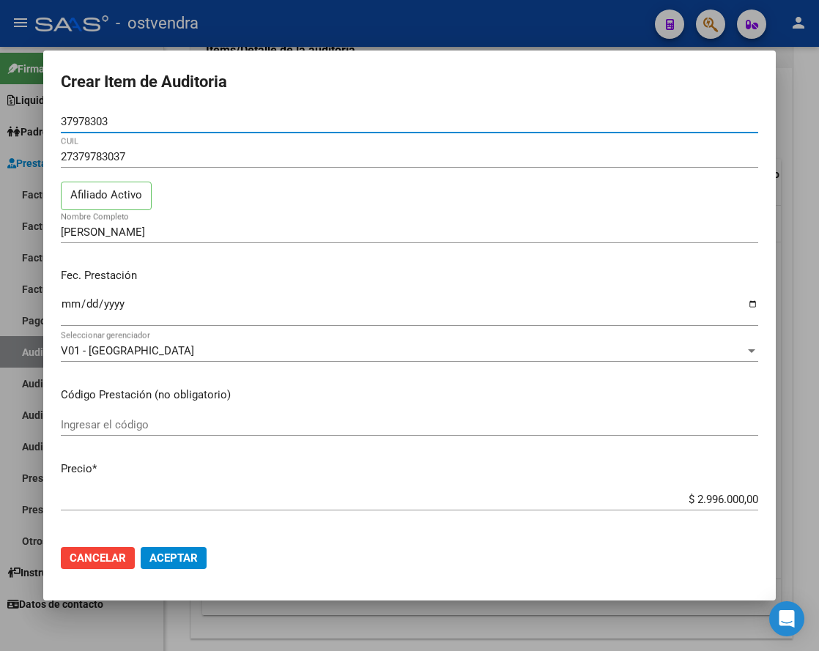
click at [189, 571] on mat-dialog-actions "Cancelar Aceptar" at bounding box center [409, 558] width 697 height 50
click at [193, 557] on span "Aceptar" at bounding box center [173, 557] width 48 height 13
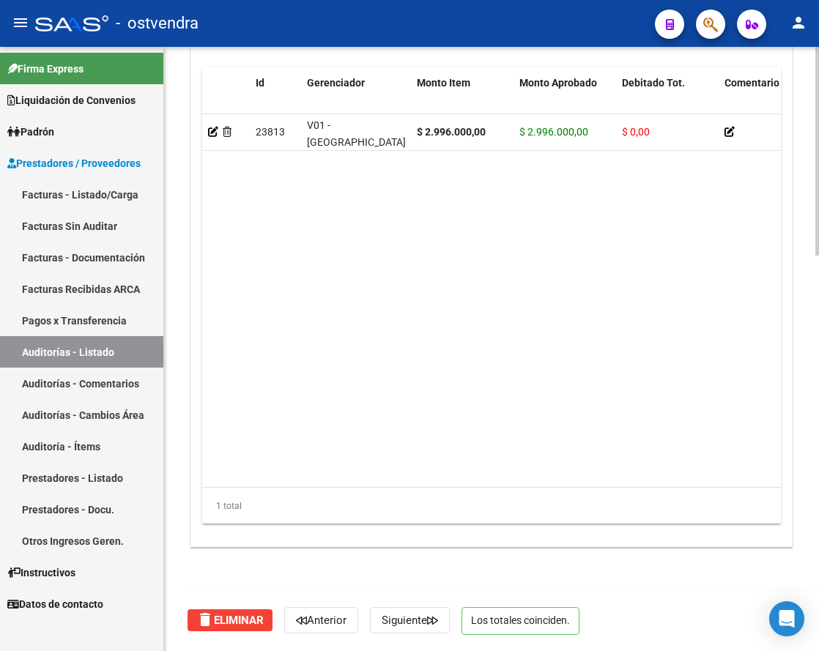
click at [469, 335] on datatable-body "23813 V01 - [PERSON_NAME] $ 2.996.000,00 $ 2.996.000,00 $ 0,00 27379783037 3797…" at bounding box center [491, 300] width 579 height 372
